Goal: Transaction & Acquisition: Purchase product/service

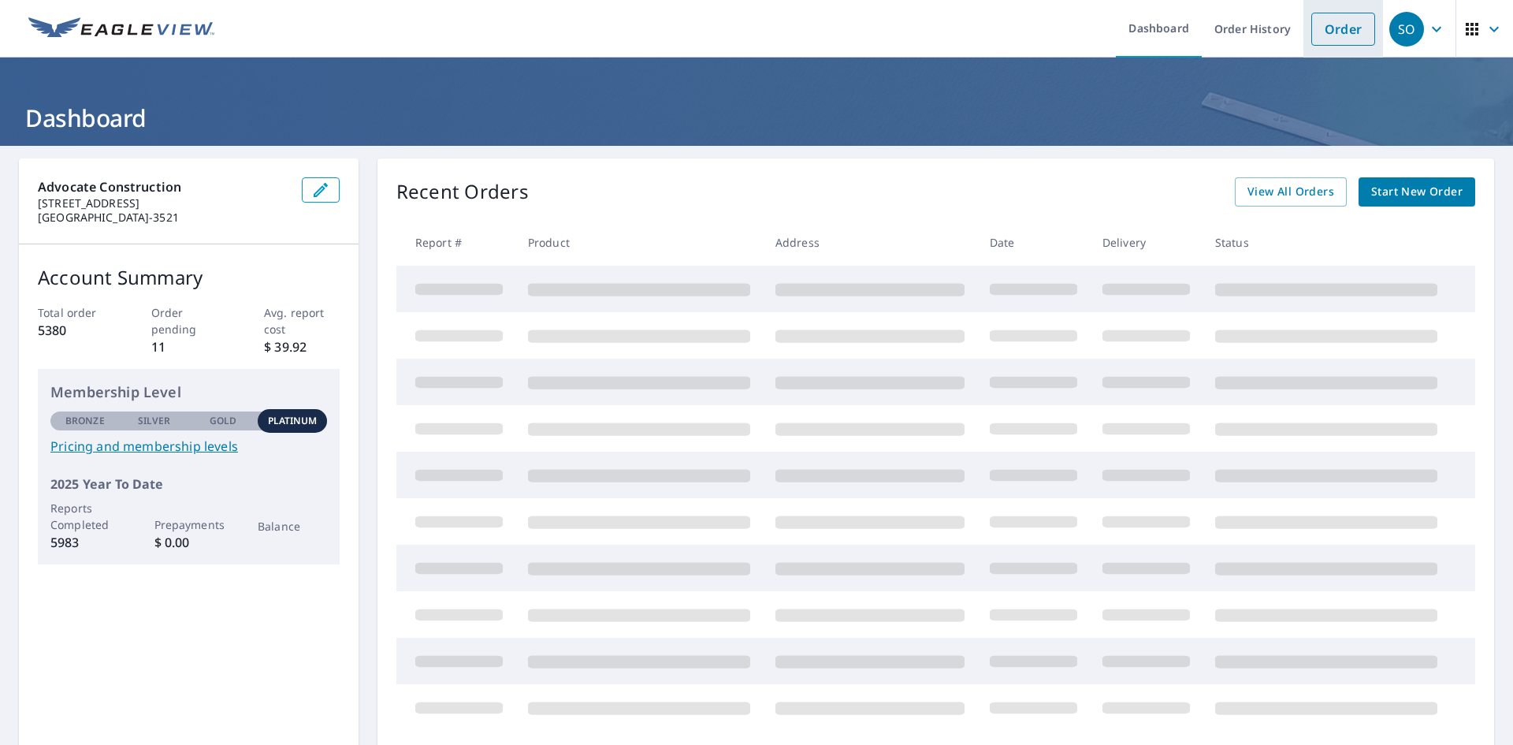
click at [1326, 32] on link "Order" at bounding box center [1343, 29] width 64 height 33
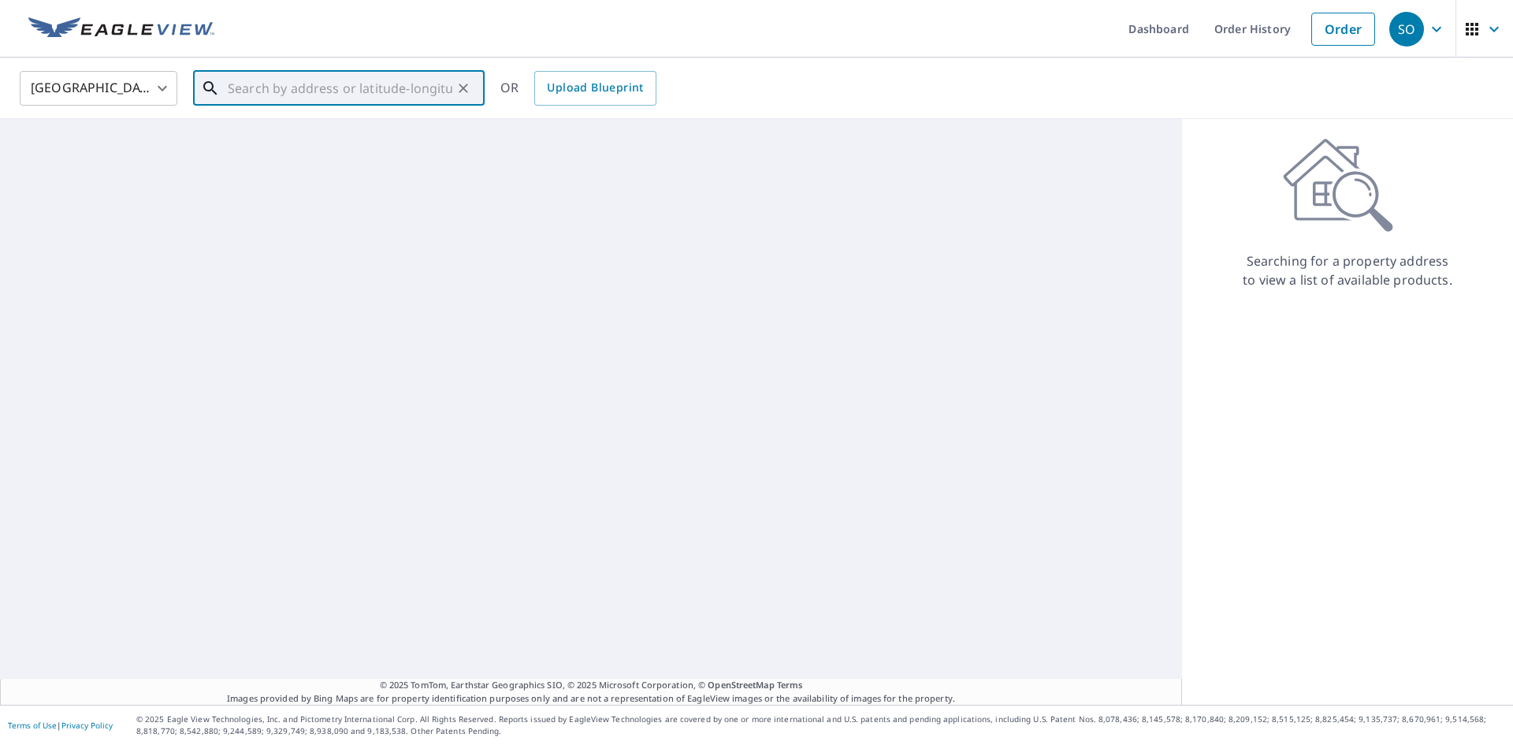
click at [281, 88] on input "text" at bounding box center [340, 88] width 225 height 44
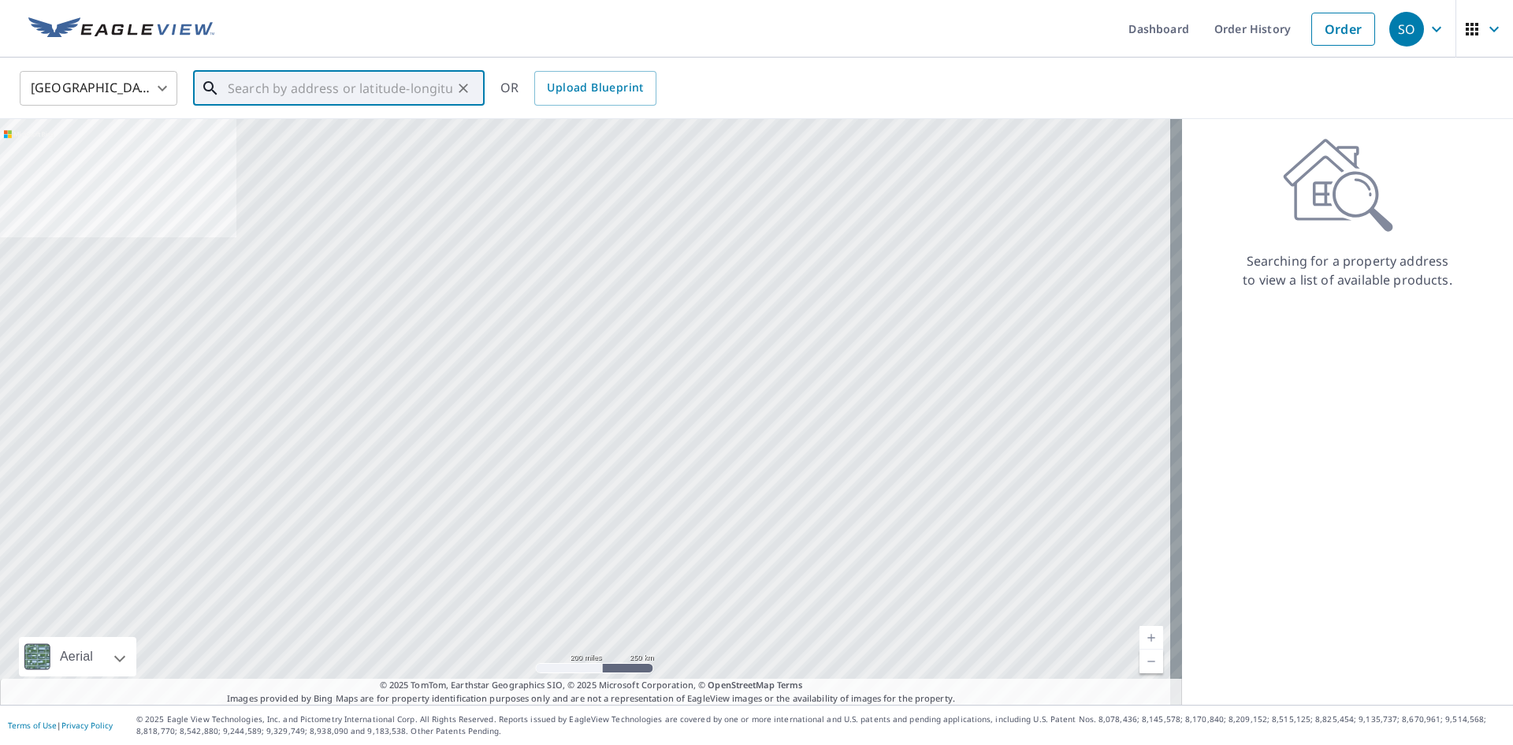
paste input "[STREET_ADDRESS][US_STATE]"
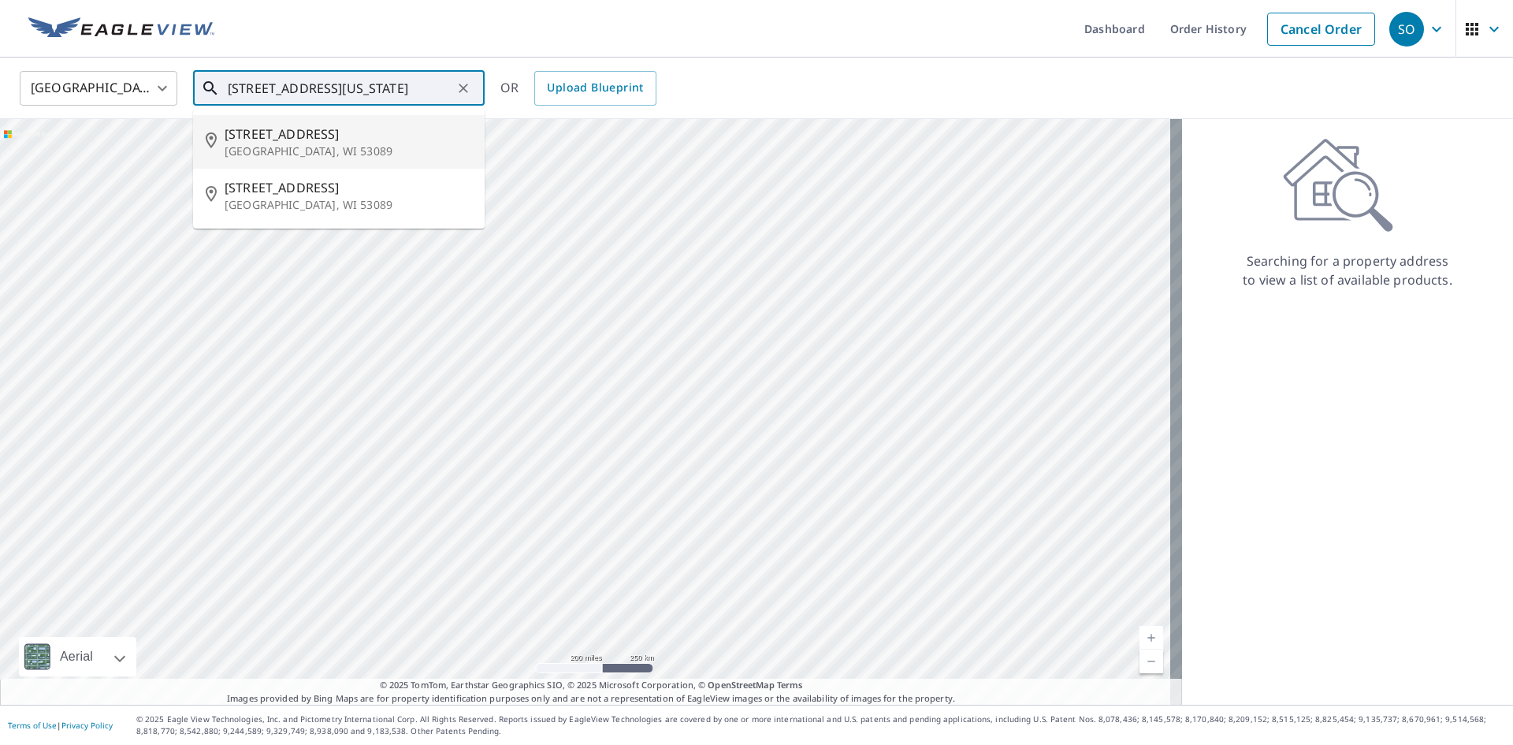
click at [307, 134] on span "[STREET_ADDRESS]" at bounding box center [348, 134] width 247 height 19
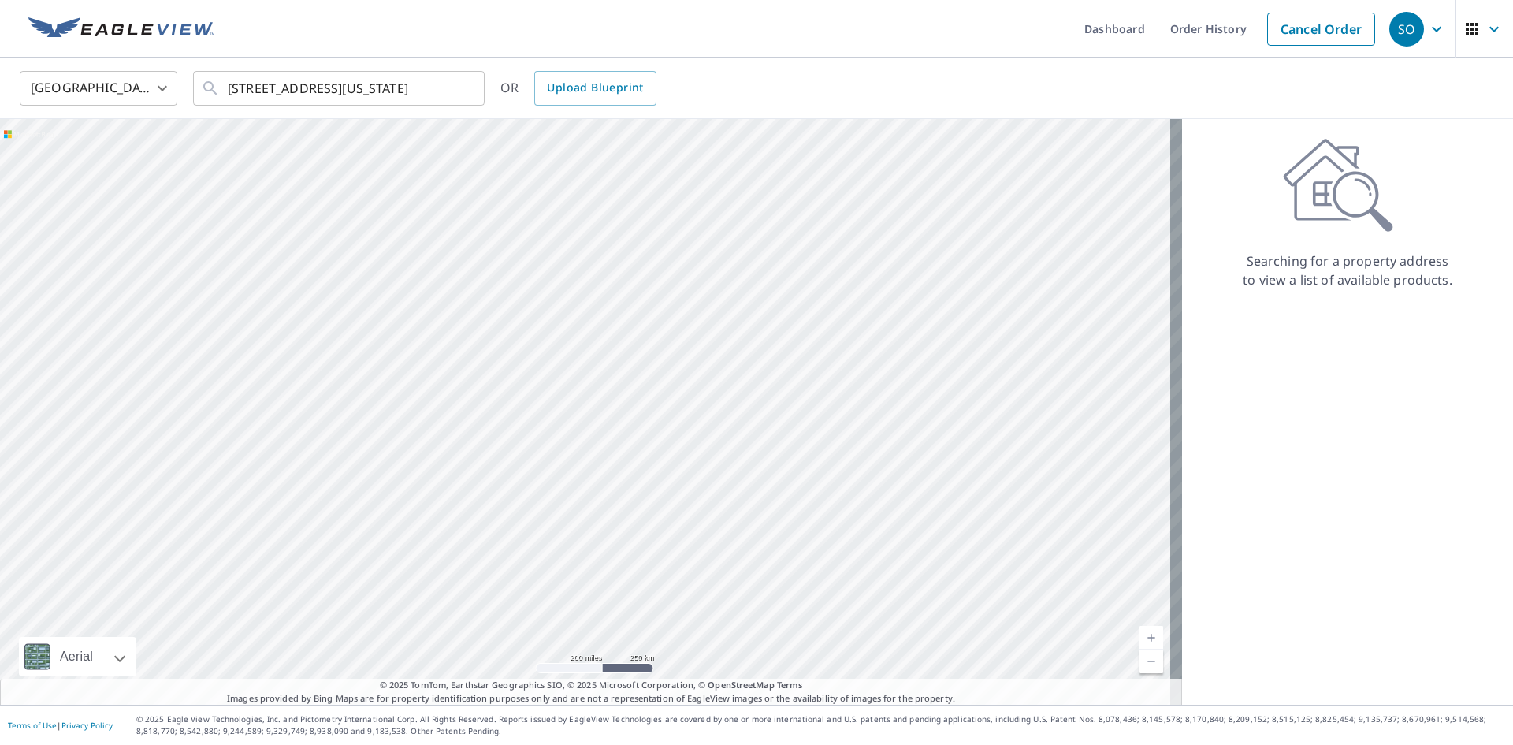
type input "[STREET_ADDRESS]"
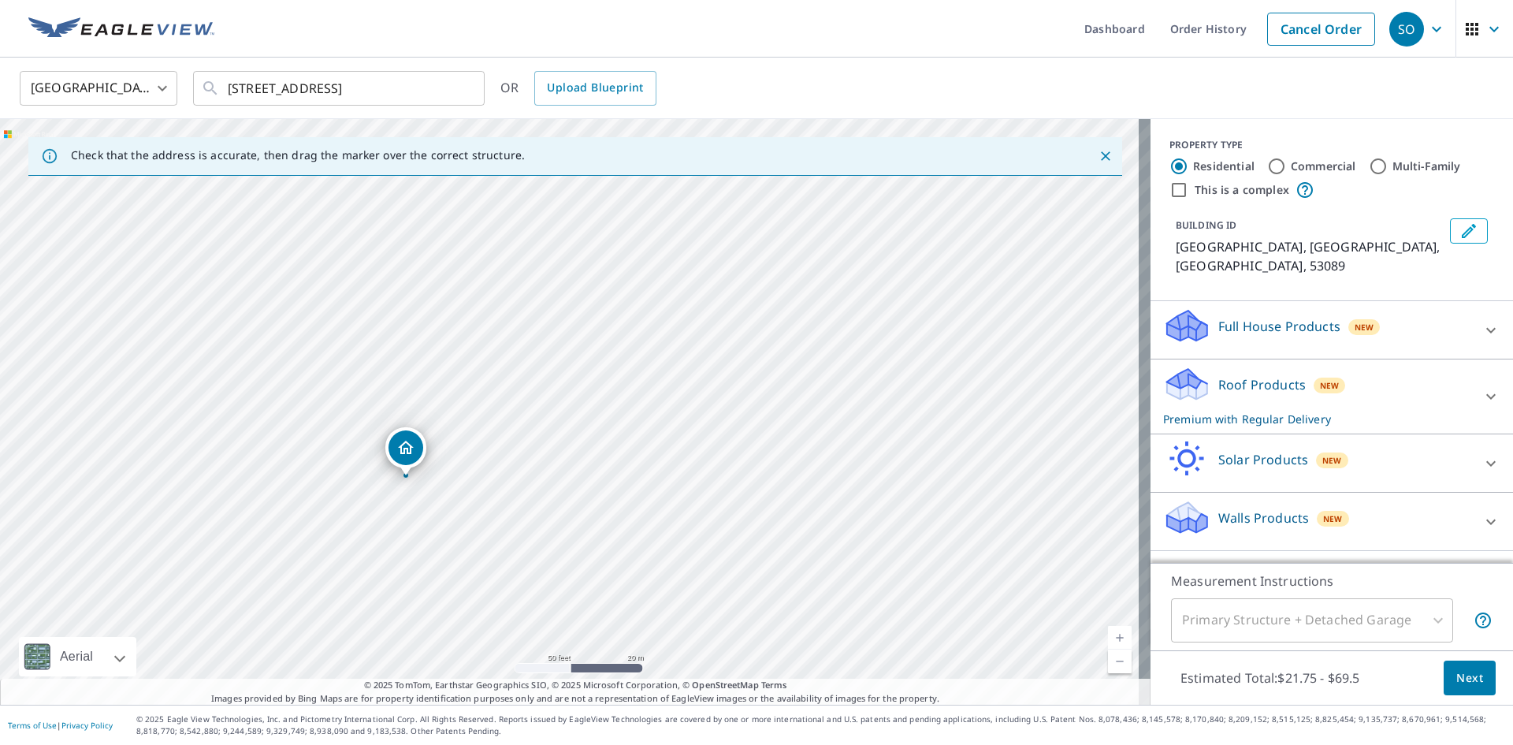
drag, startPoint x: 408, startPoint y: 369, endPoint x: 826, endPoint y: 362, distance: 417.8
click at [826, 362] on div "[GEOGRAPHIC_DATA]" at bounding box center [575, 412] width 1151 height 586
drag, startPoint x: 407, startPoint y: 448, endPoint x: 499, endPoint y: 582, distance: 162.2
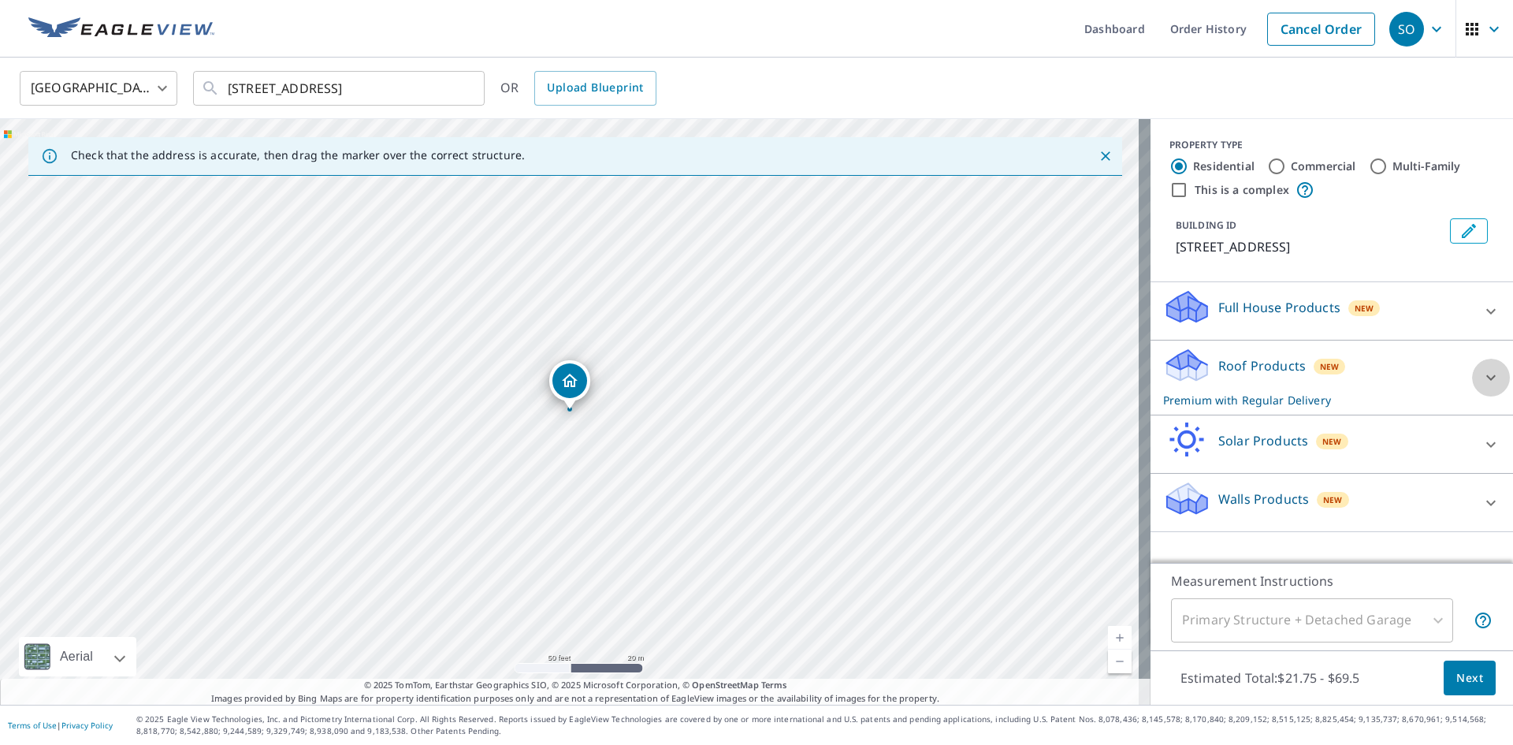
click at [1472, 395] on div at bounding box center [1491, 378] width 38 height 38
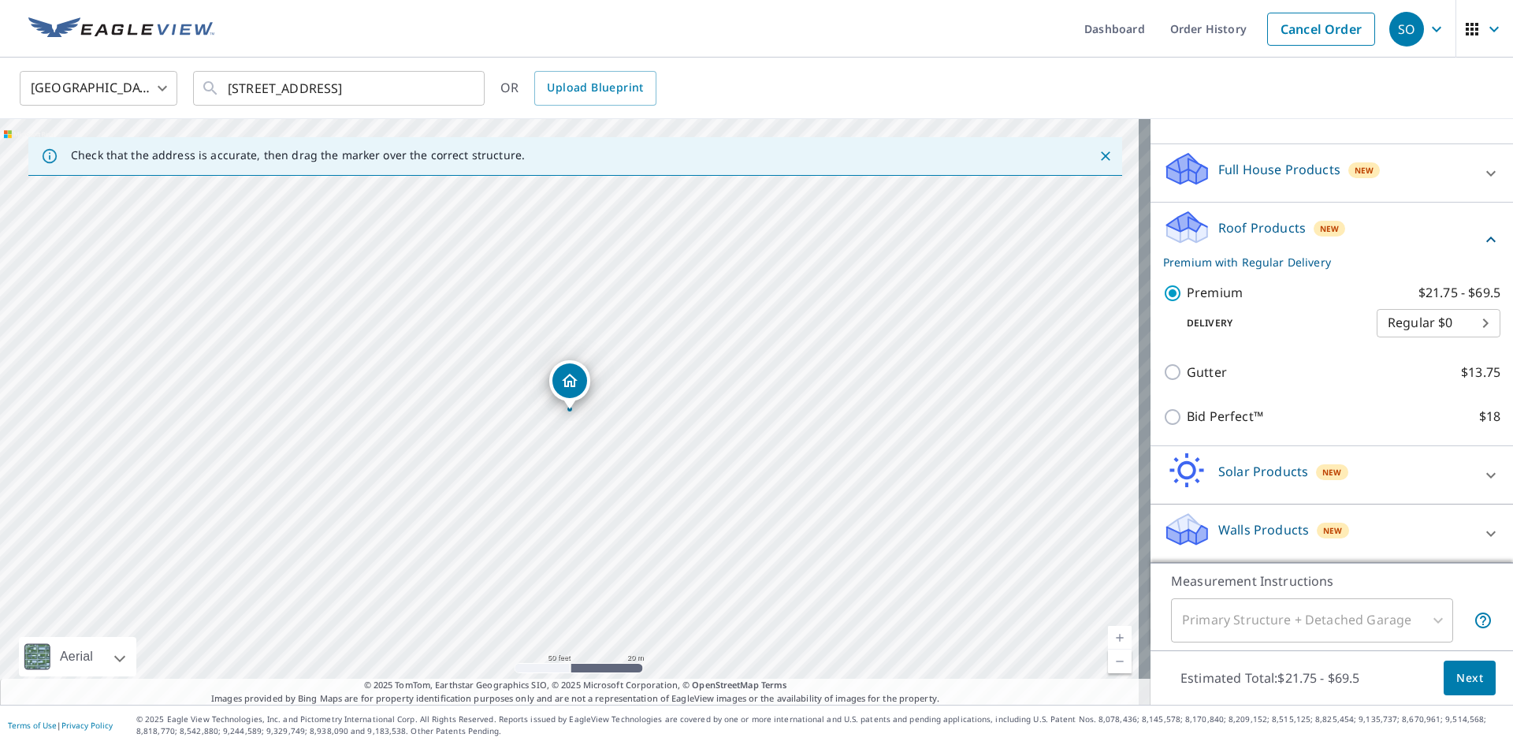
scroll to position [157, 0]
click at [1462, 679] on span "Next" at bounding box center [1469, 678] width 27 height 20
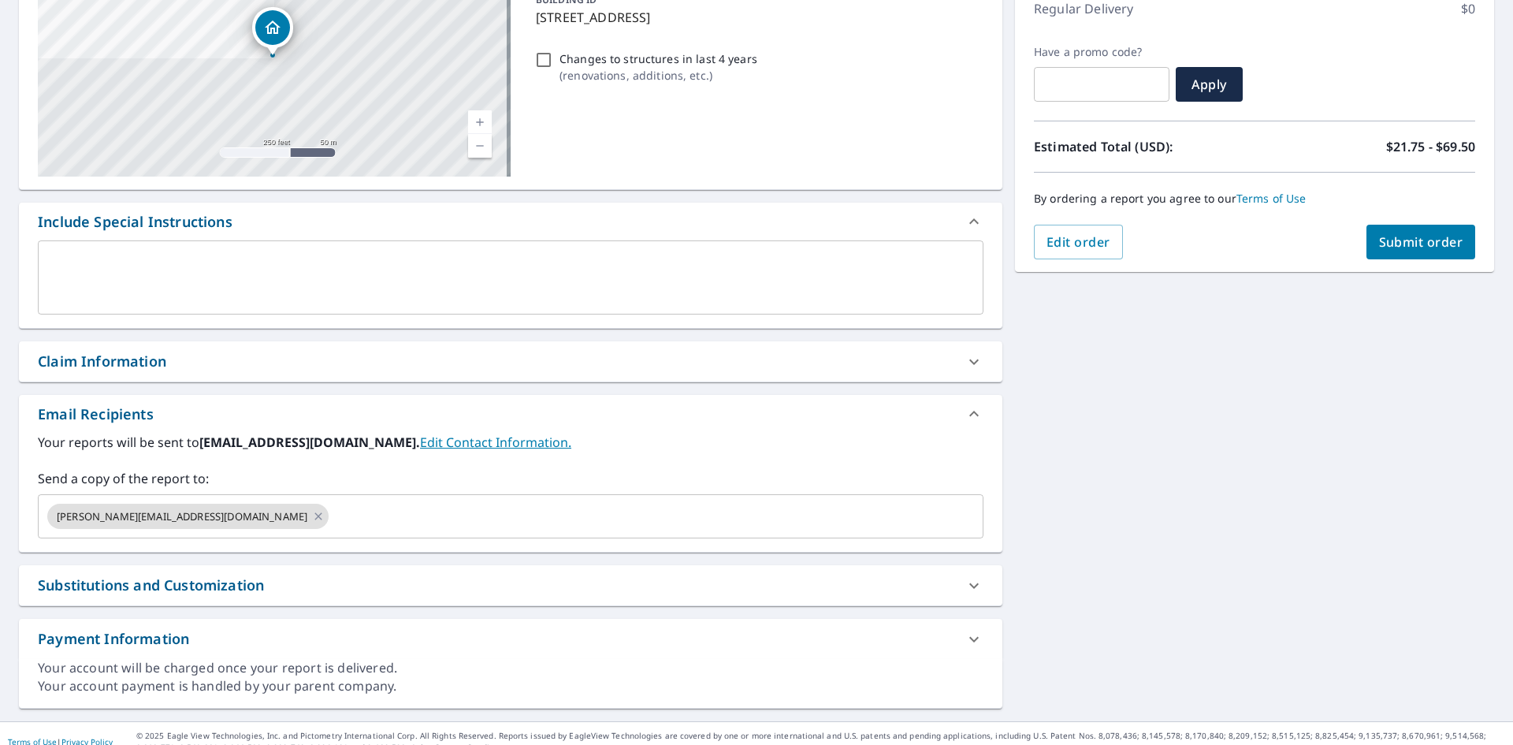
scroll to position [236, 0]
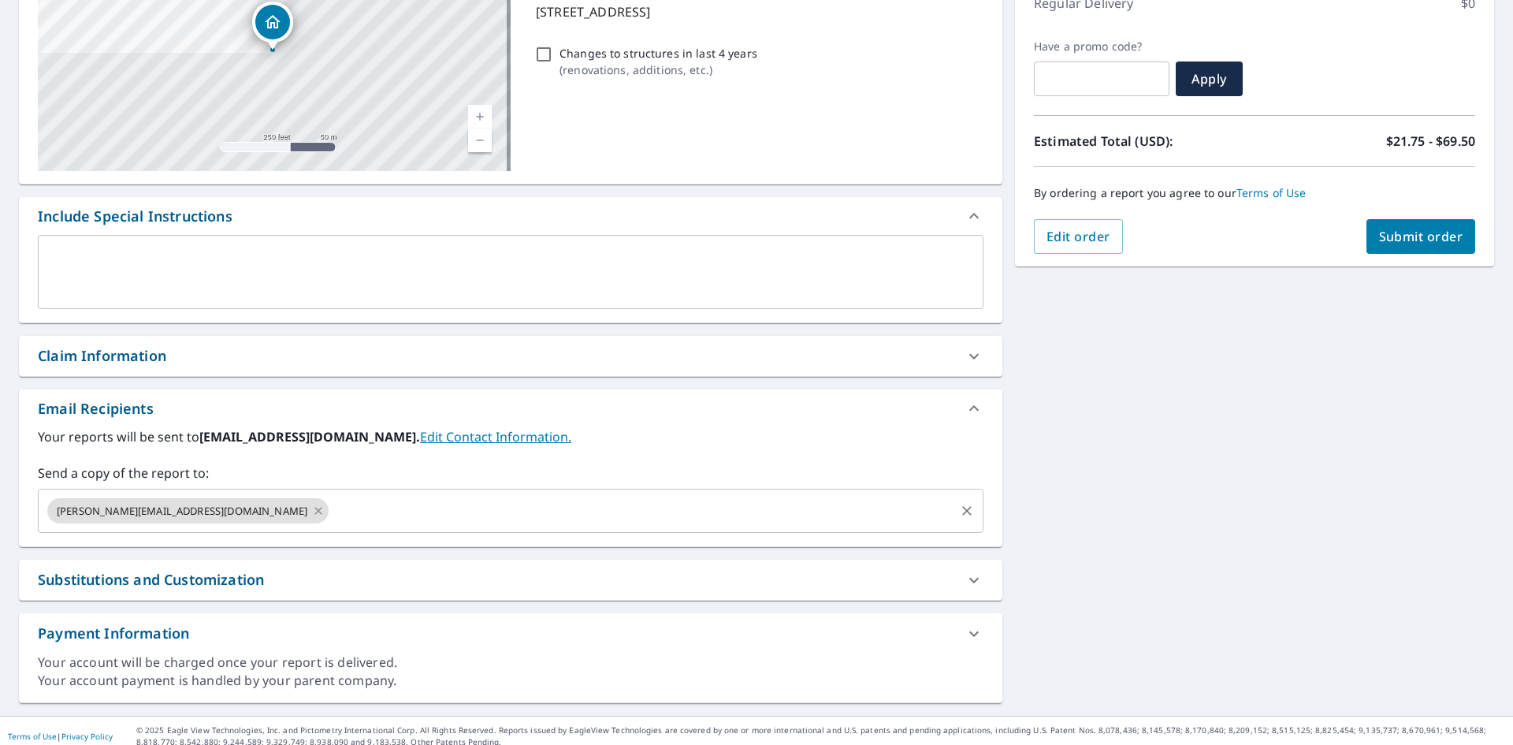
click at [312, 509] on icon at bounding box center [318, 510] width 13 height 17
checkbox input "true"
click at [78, 501] on input "text" at bounding box center [499, 511] width 908 height 30
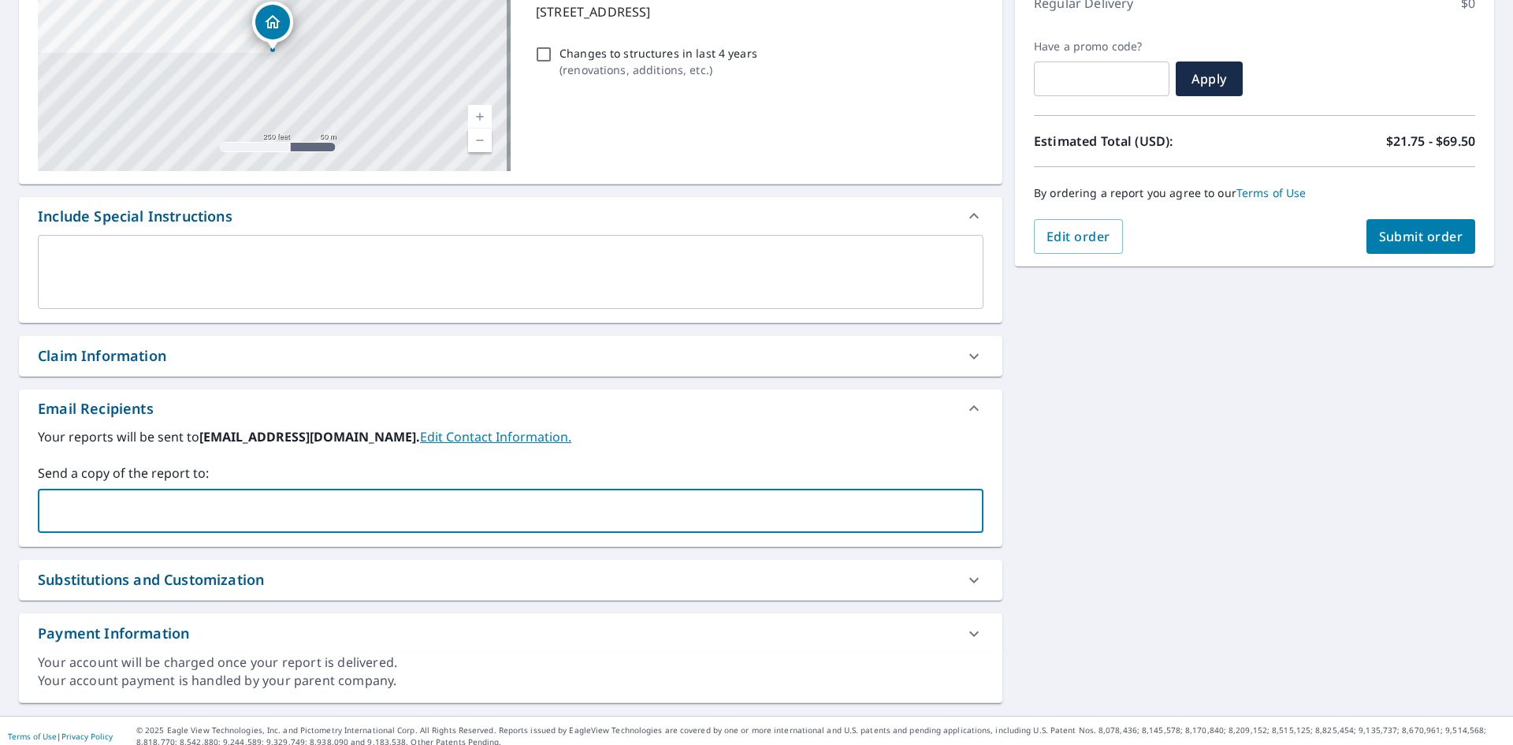
paste input "[PERSON_NAME][EMAIL_ADDRESS][DOMAIN_NAME]"
type input "[PERSON_NAME][EMAIL_ADDRESS][DOMAIN_NAME]"
click at [363, 520] on input "[PERSON_NAME][EMAIL_ADDRESS][DOMAIN_NAME]" at bounding box center [499, 511] width 908 height 30
click at [374, 509] on input "[PERSON_NAME][EMAIL_ADDRESS][DOMAIN_NAME]" at bounding box center [499, 511] width 908 height 30
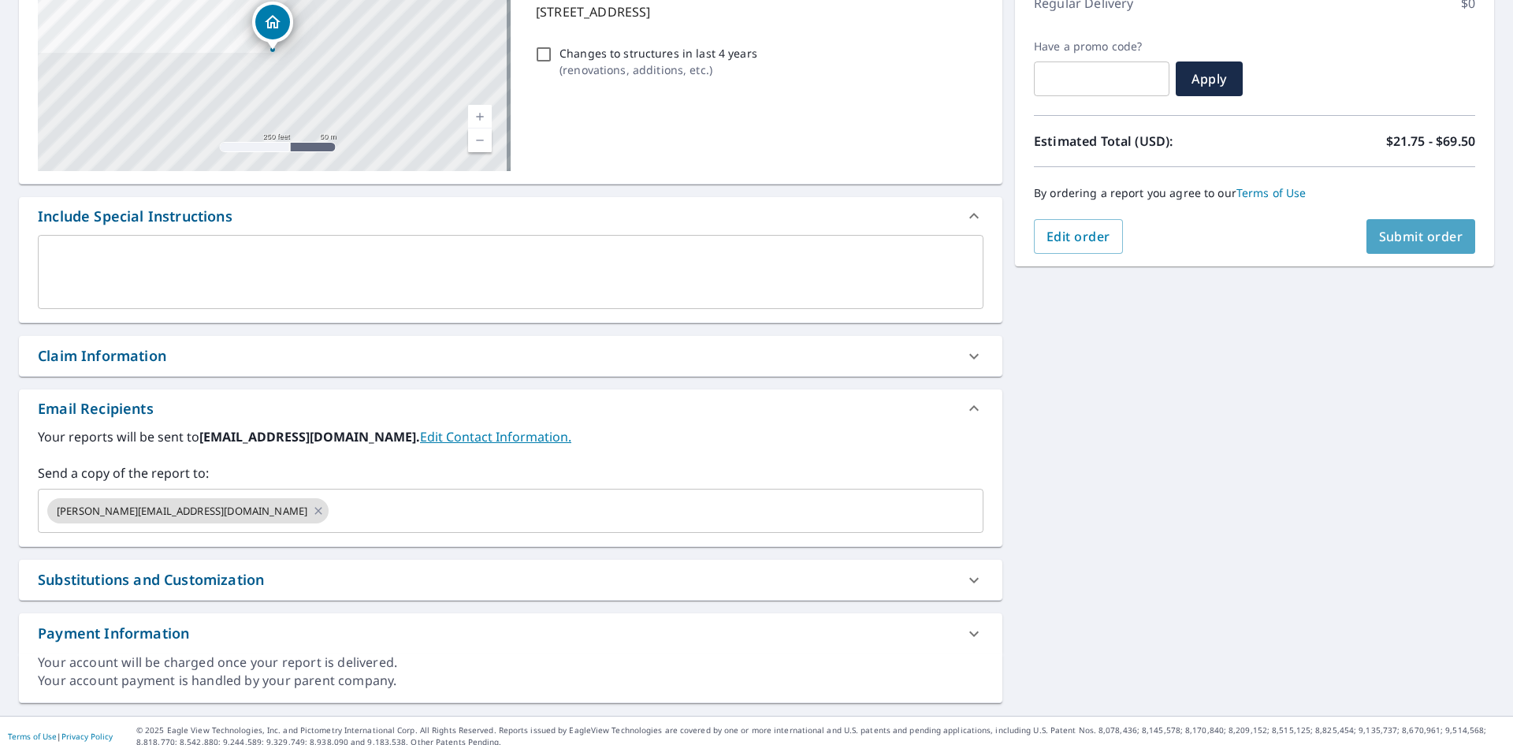
click at [1386, 236] on span "Submit order" at bounding box center [1421, 236] width 84 height 17
checkbox input "true"
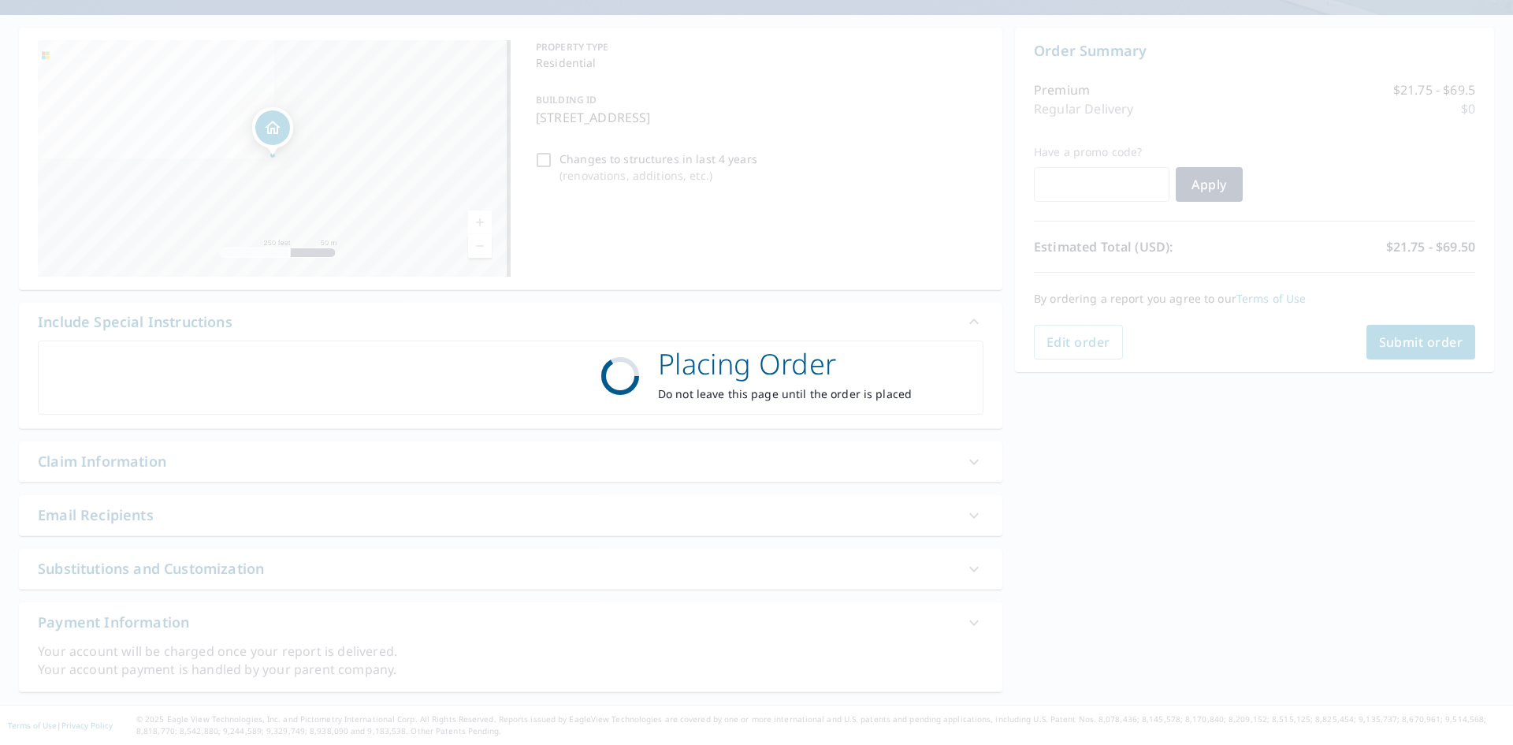
scroll to position [131, 0]
